Goal: Transaction & Acquisition: Purchase product/service

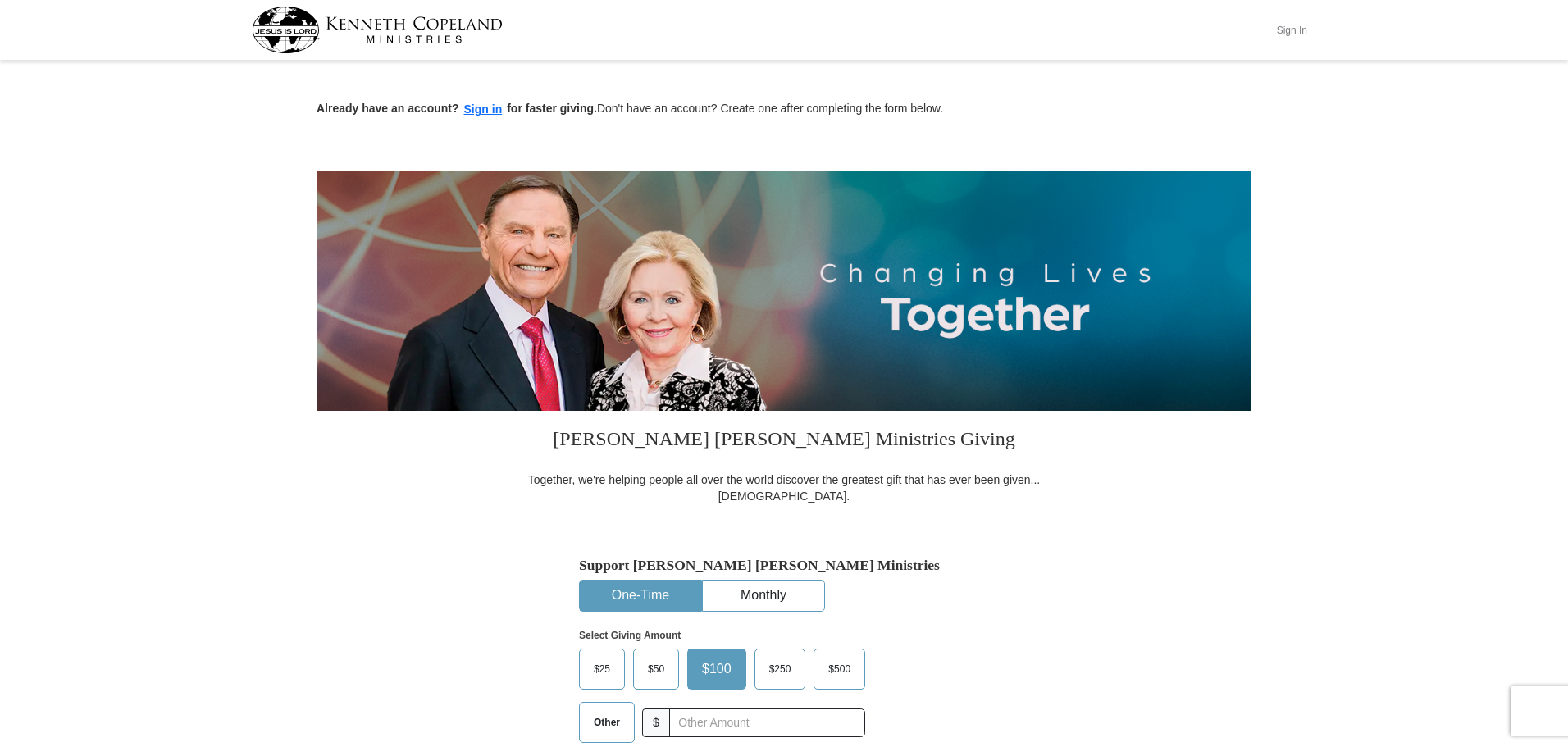
click at [1288, 26] on button "Sign In" at bounding box center [1292, 30] width 49 height 26
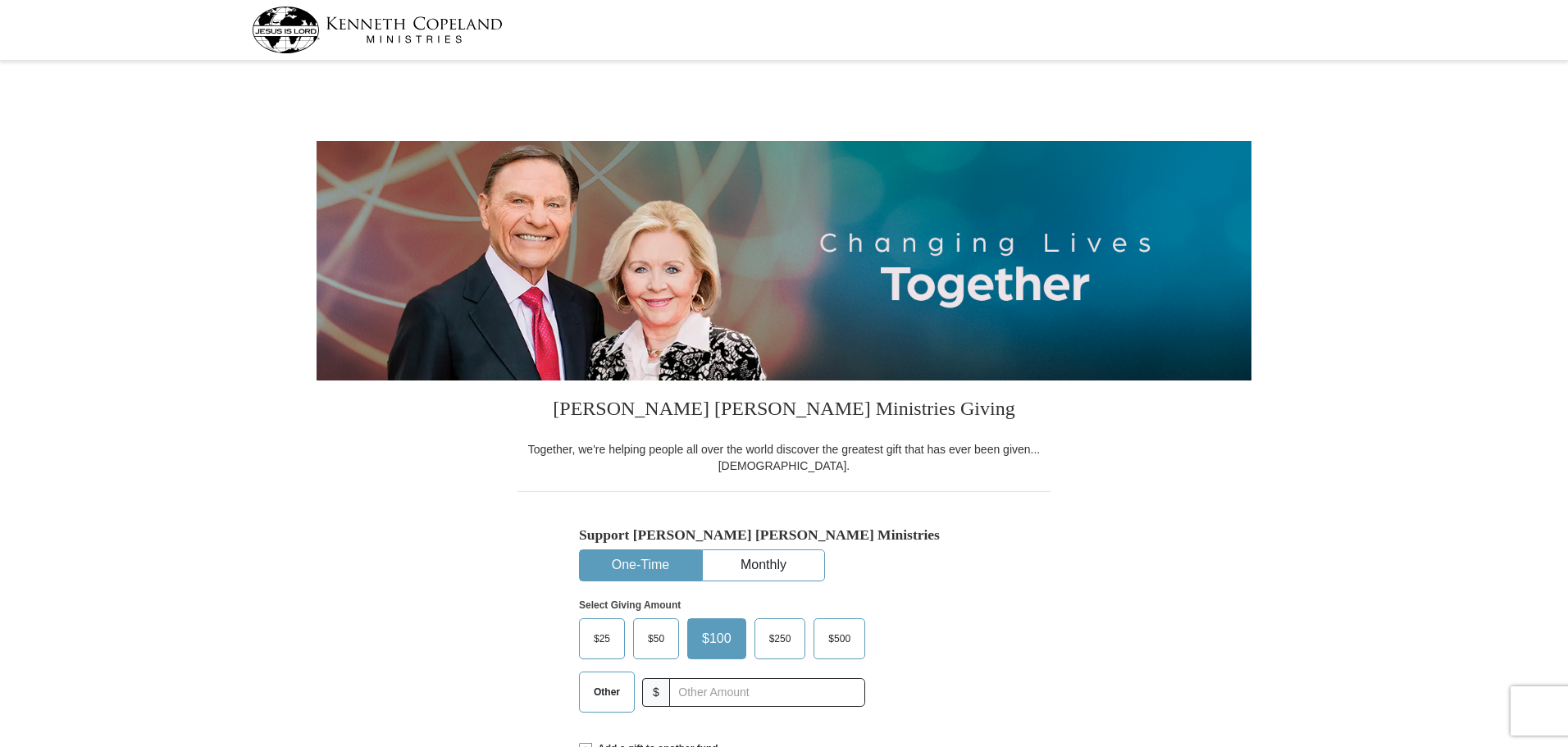
select select "FL"
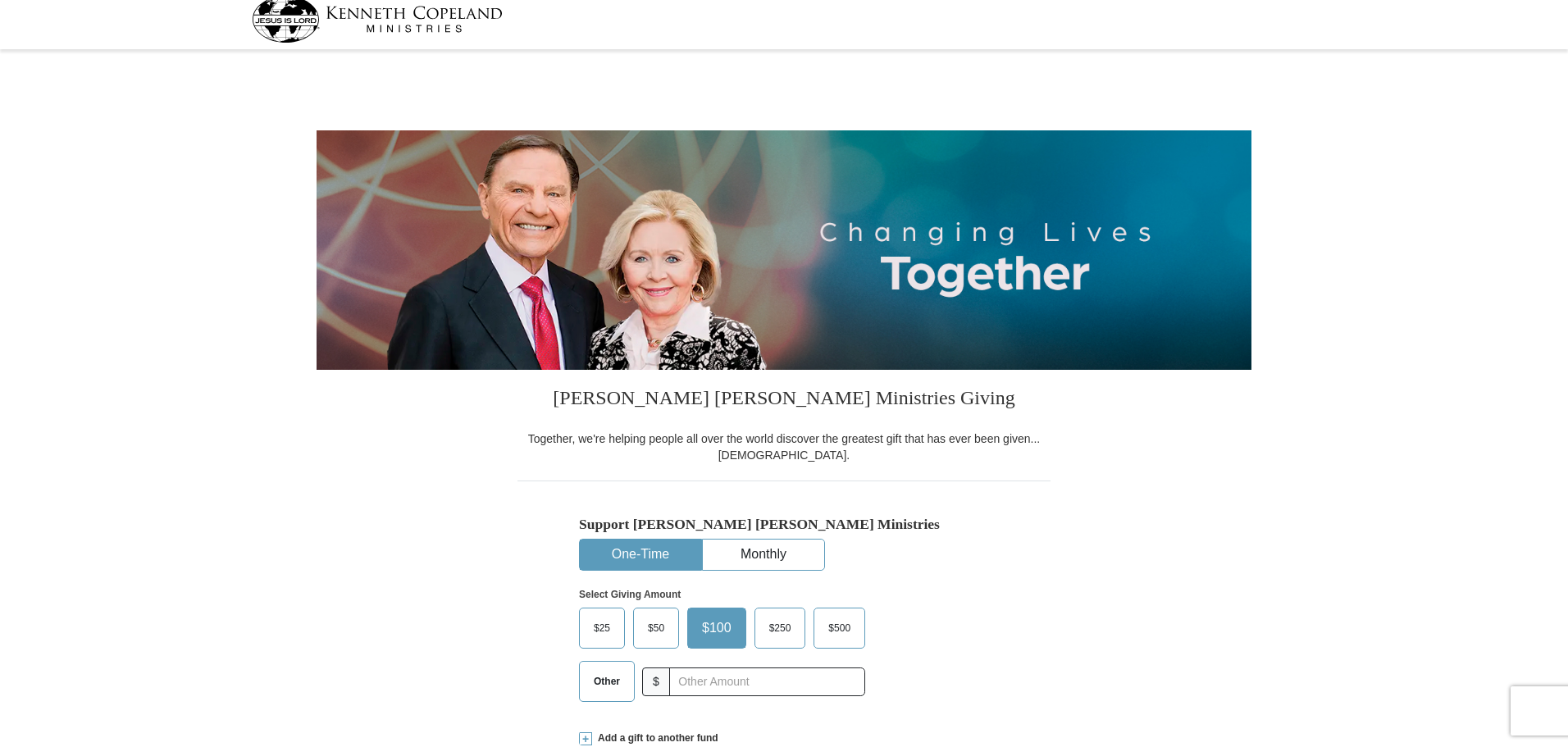
scroll to position [82, 0]
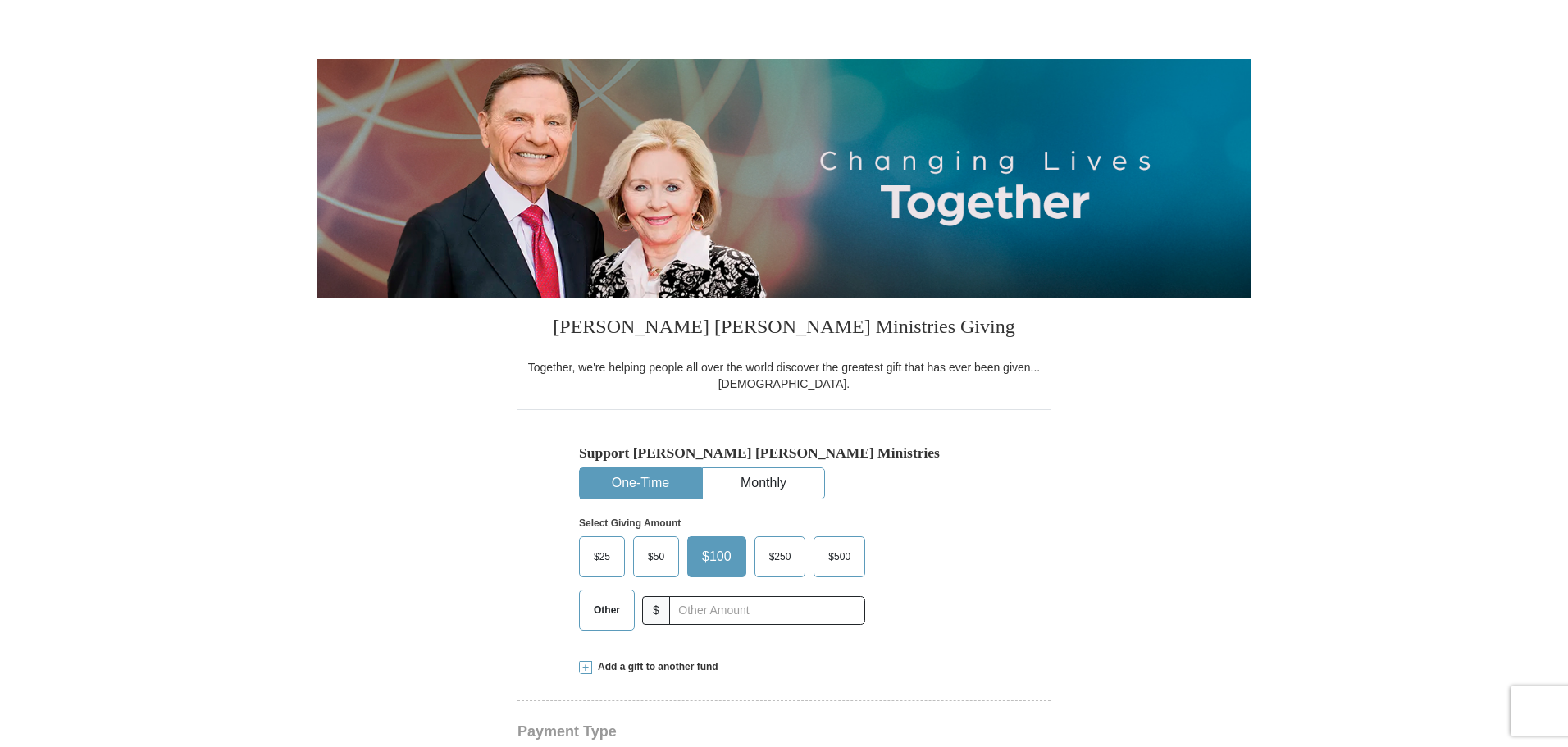
click at [671, 546] on span "$50" at bounding box center [656, 557] width 33 height 25
click at [0, 0] on input "$50" at bounding box center [0, 0] width 0 height 0
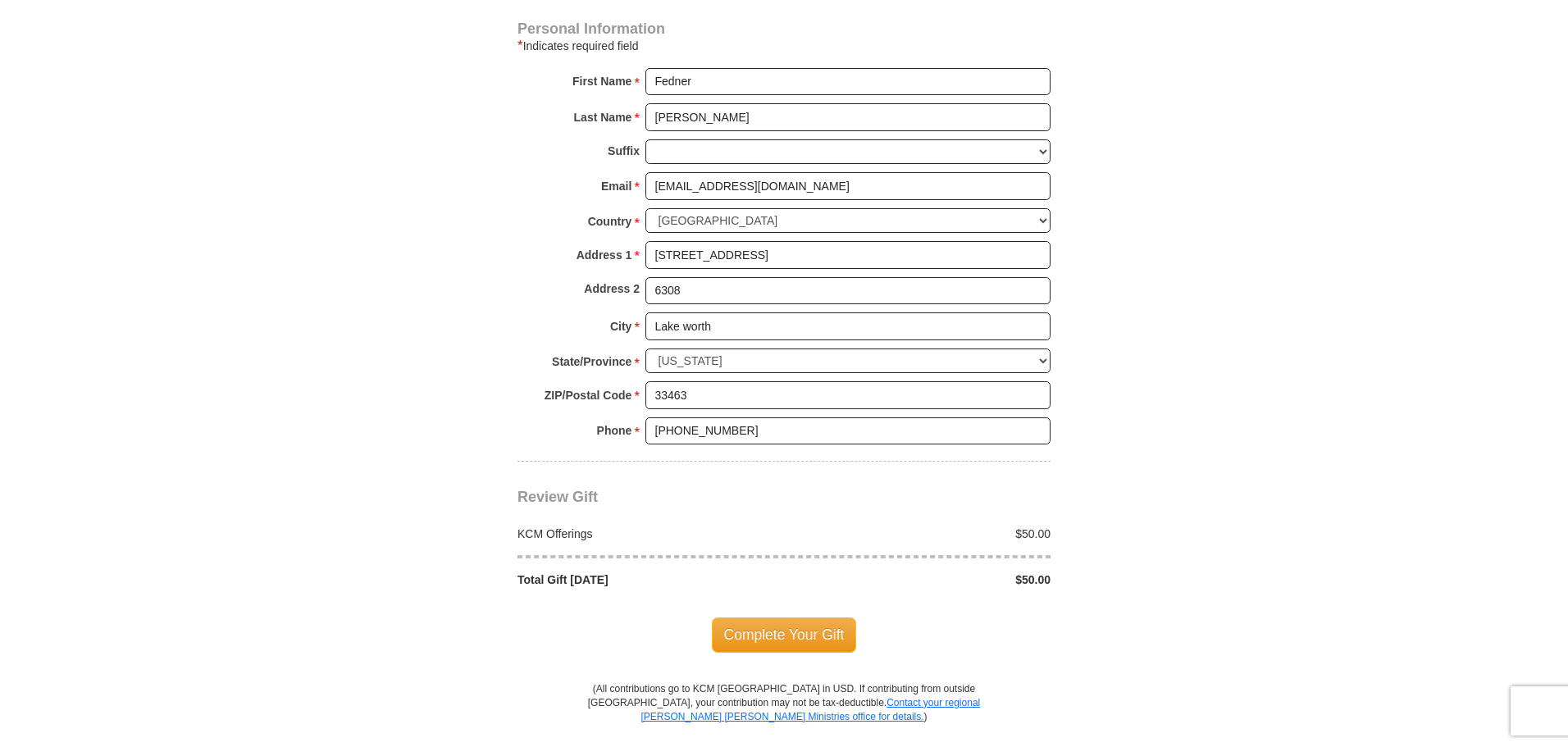
scroll to position [1148, 0]
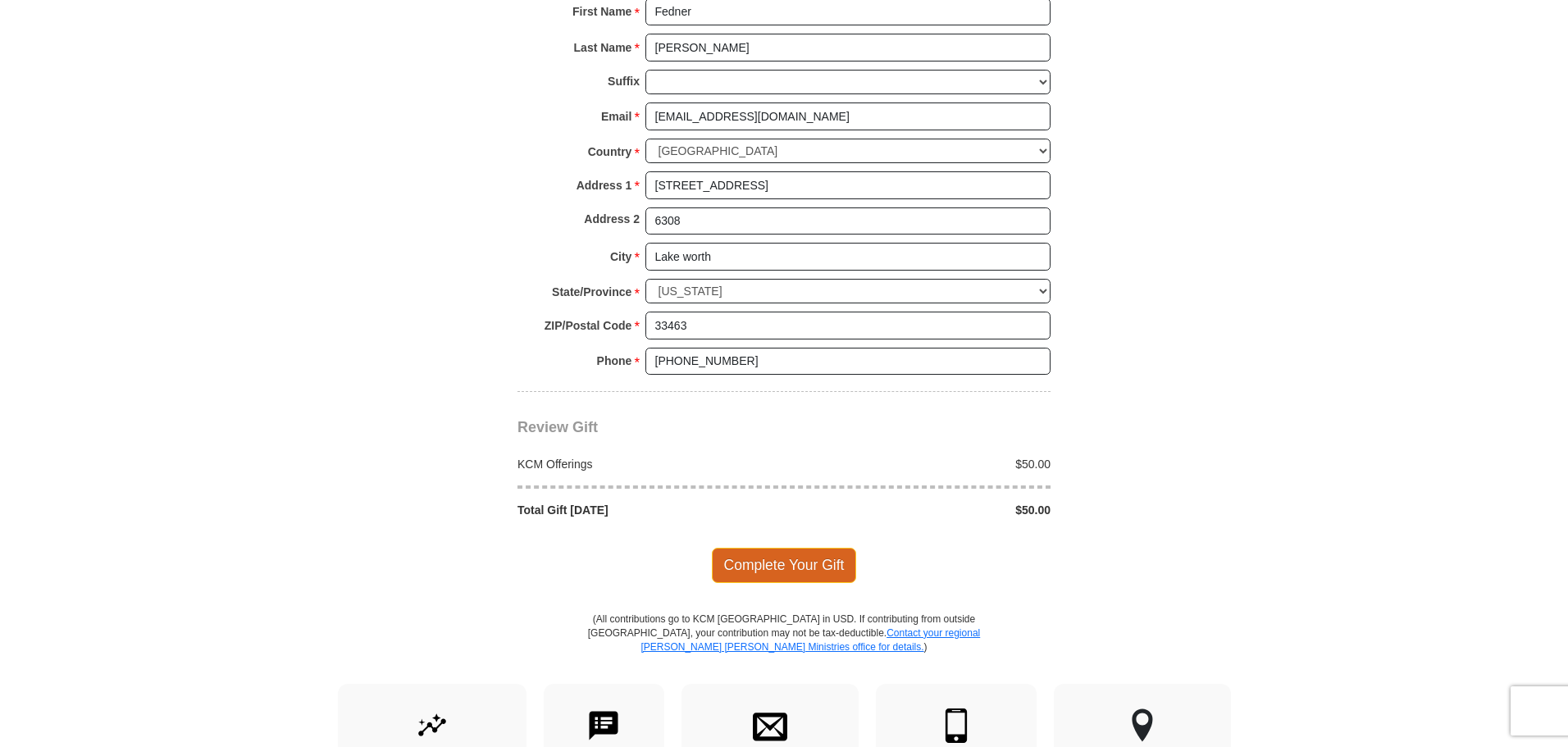
click at [818, 565] on span "Complete Your Gift" at bounding box center [784, 565] width 145 height 34
